Goal: Task Accomplishment & Management: Manage account settings

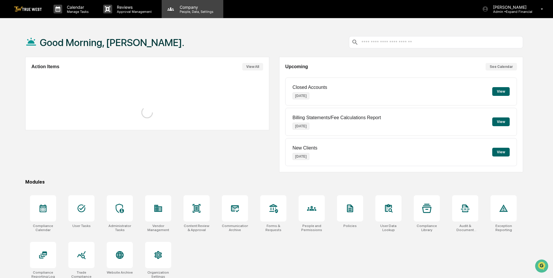
click at [186, 7] on p "Company" at bounding box center [195, 7] width 41 height 5
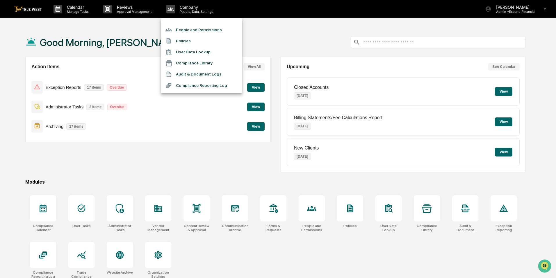
click at [182, 24] on li "People and Permissions" at bounding box center [201, 29] width 81 height 11
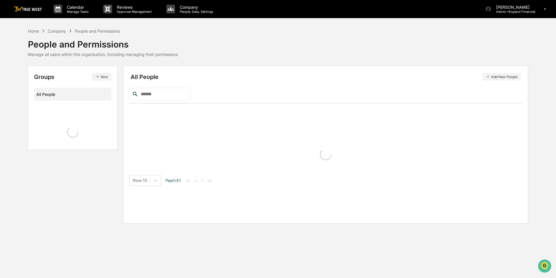
click at [159, 95] on input "text" at bounding box center [162, 94] width 49 height 8
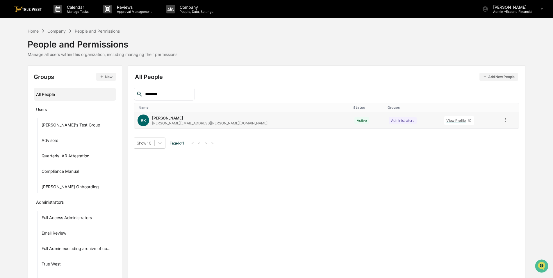
type input "*******"
click at [503, 117] on icon at bounding box center [506, 120] width 6 height 6
click at [492, 127] on div "Groups & Permissions" at bounding box center [480, 129] width 48 height 7
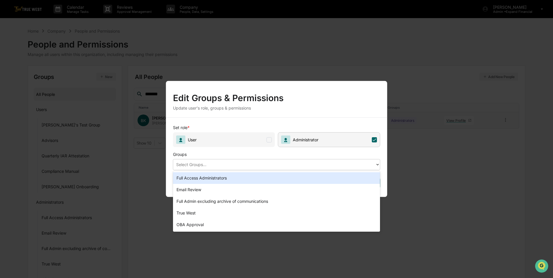
click at [275, 162] on div at bounding box center [274, 164] width 196 height 7
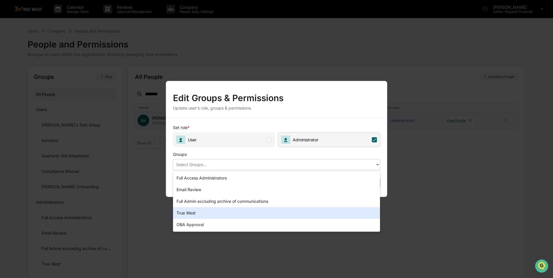
click at [256, 216] on div "True West" at bounding box center [276, 213] width 207 height 12
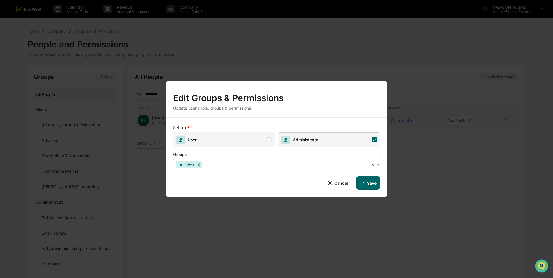
click at [373, 183] on button "Save" at bounding box center [368, 183] width 24 height 14
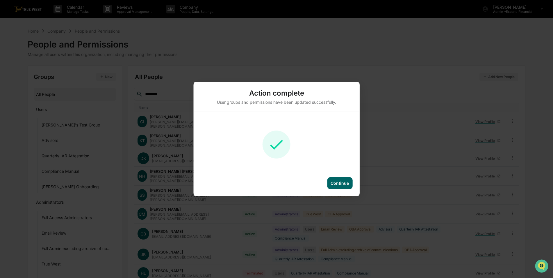
click at [344, 182] on div "Continue" at bounding box center [340, 182] width 18 height 5
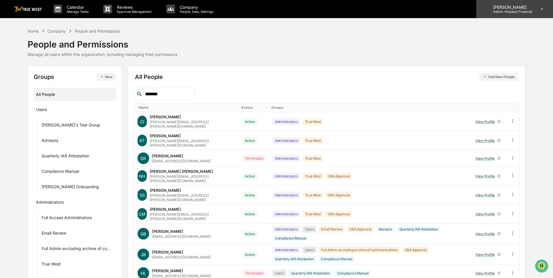
click at [514, 11] on p "Admin • Expand Financial" at bounding box center [511, 12] width 44 height 4
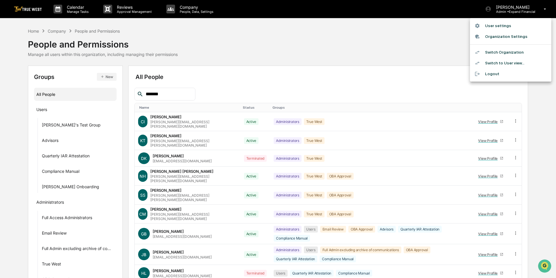
click at [503, 53] on li "Switch Organization" at bounding box center [510, 52] width 81 height 11
